Goal: Task Accomplishment & Management: Use online tool/utility

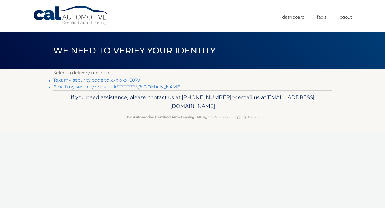
click at [122, 81] on link "Text my security code to xxx-xxx-3879" at bounding box center [96, 79] width 87 height 5
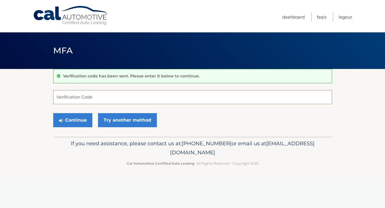
click at [81, 97] on input "Verification Code" at bounding box center [192, 97] width 279 height 14
type input "608734"
click at [77, 124] on button "Continue" at bounding box center [72, 120] width 39 height 14
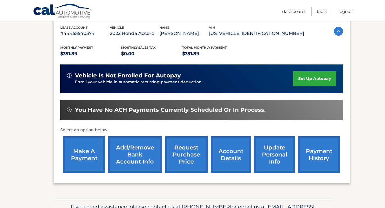
scroll to position [99, 0]
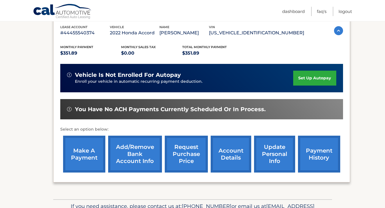
click at [87, 155] on link "make a payment" at bounding box center [84, 154] width 42 height 37
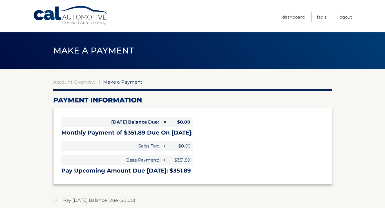
select select "MTIwZmY0ZmEtMWYwOS00NjU1LTkwZjgtOTdkZTllNGM1NGZm"
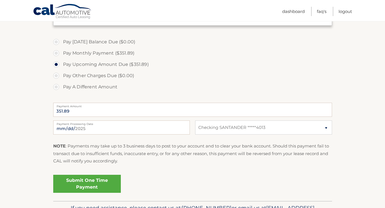
scroll to position [159, 0]
click at [103, 180] on link "Submit One Time Payment" at bounding box center [87, 184] width 68 height 18
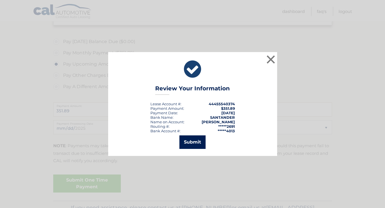
click at [199, 142] on button "Submit" at bounding box center [192, 142] width 26 height 14
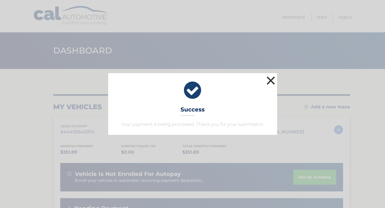
click at [270, 81] on button "×" at bounding box center [270, 80] width 11 height 11
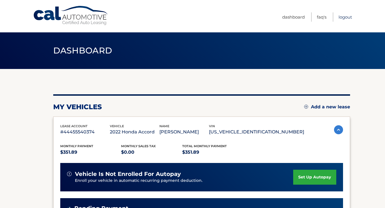
click at [347, 15] on link "Logout" at bounding box center [345, 16] width 14 height 9
